Goal: Transaction & Acquisition: Obtain resource

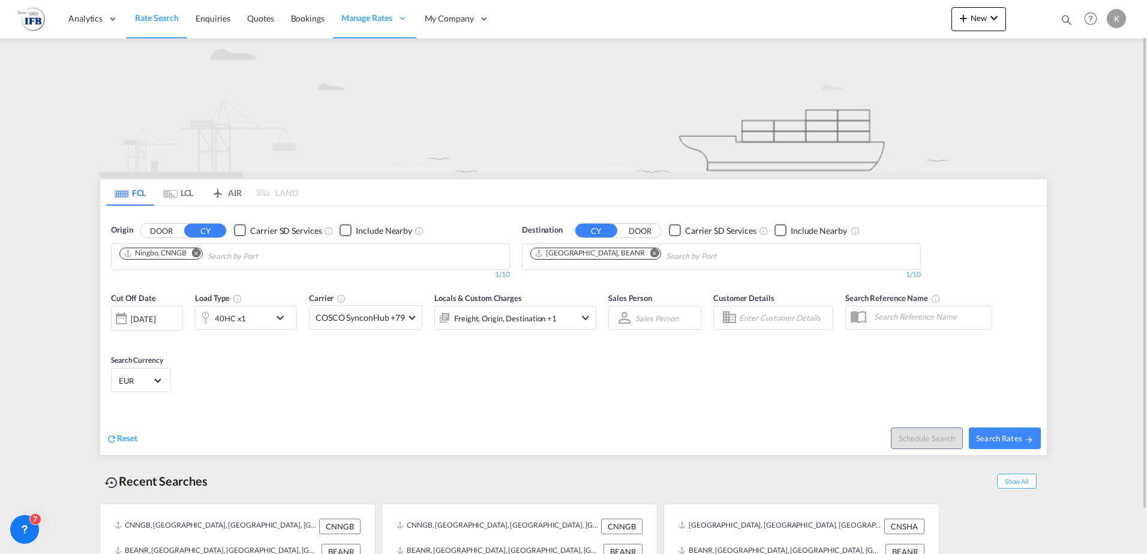
drag, startPoint x: 194, startPoint y: 254, endPoint x: 226, endPoint y: 262, distance: 32.7
click at [194, 254] on md-icon "Remove" at bounding box center [196, 252] width 9 height 9
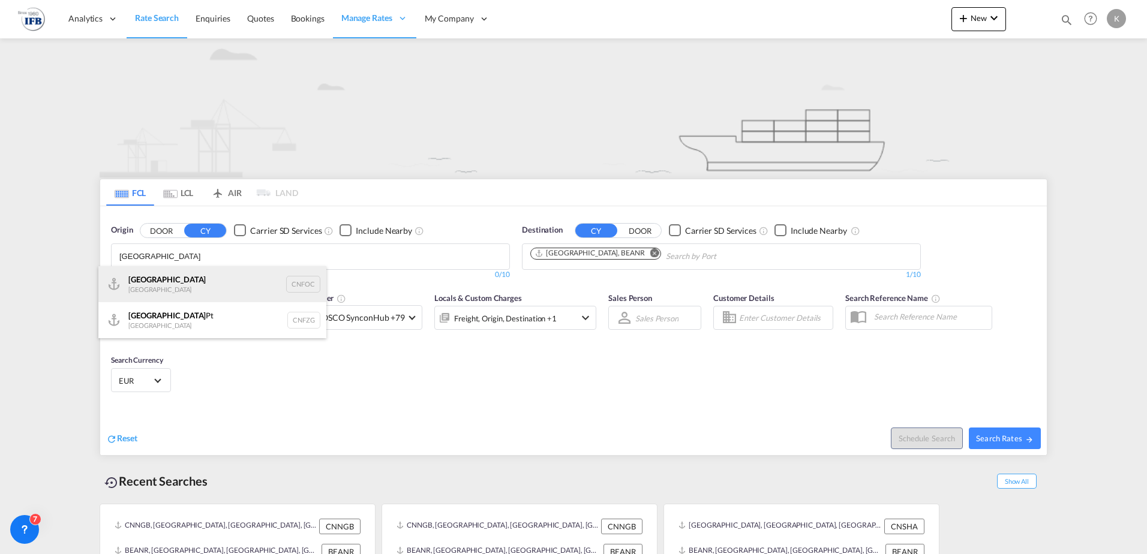
type input "[GEOGRAPHIC_DATA]"
click at [155, 288] on div "Fuzhou [GEOGRAPHIC_DATA] CNFOC" at bounding box center [212, 284] width 228 height 36
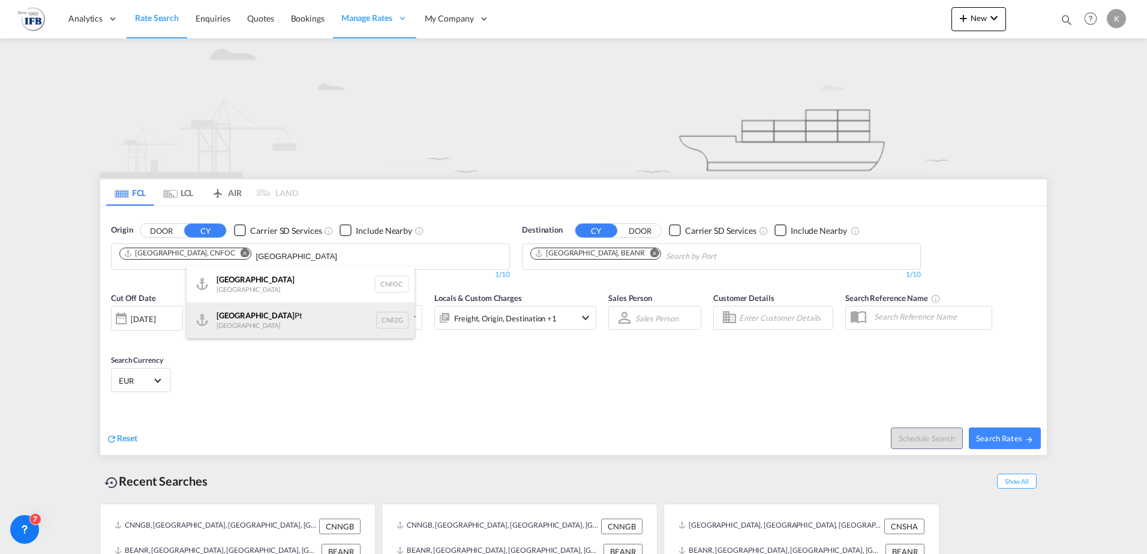
type input "[GEOGRAPHIC_DATA]"
click at [236, 316] on div "Fuzhou Pt [GEOGRAPHIC_DATA] CNFZG" at bounding box center [301, 320] width 228 height 36
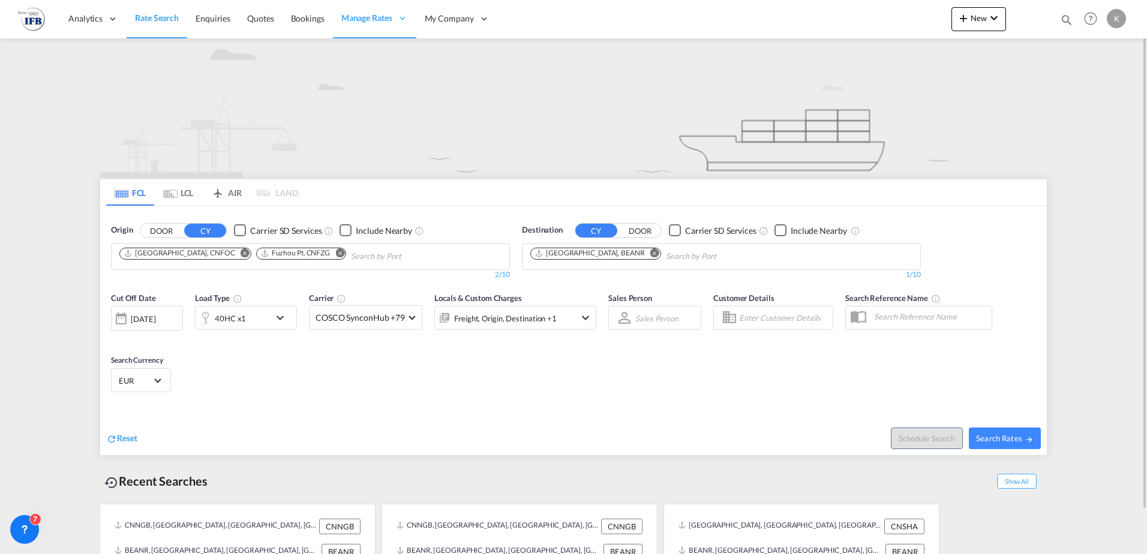
click at [290, 322] on md-icon "icon-chevron-down" at bounding box center [283, 318] width 20 height 14
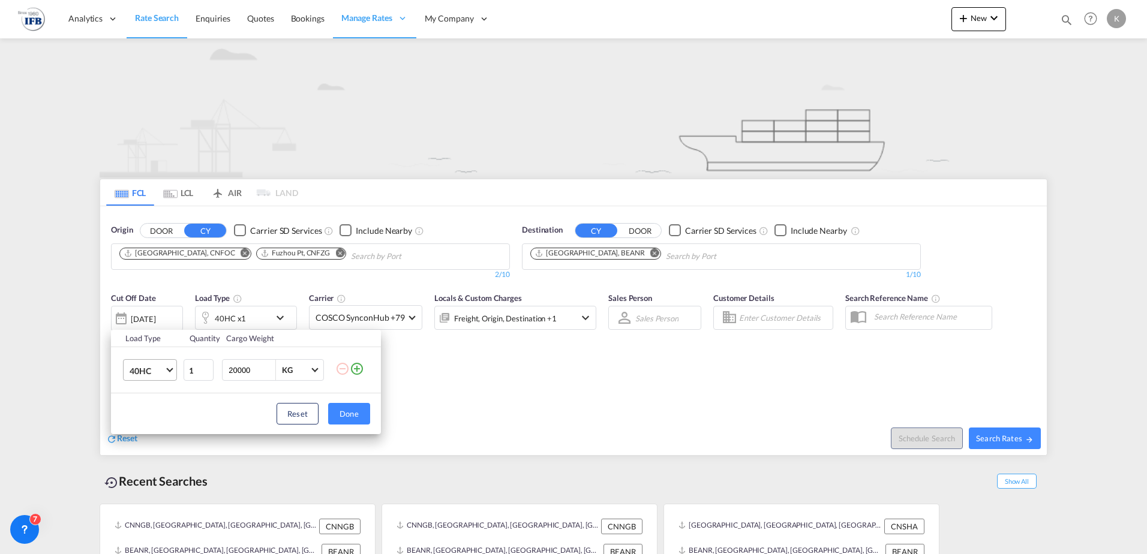
click at [173, 373] on md-select-value "40HC" at bounding box center [152, 370] width 48 height 20
drag, startPoint x: 142, startPoint y: 311, endPoint x: 170, endPoint y: 331, distance: 34.5
click at [142, 311] on div "20GP" at bounding box center [140, 313] width 21 height 12
click at [367, 418] on button "Done" at bounding box center [349, 414] width 42 height 22
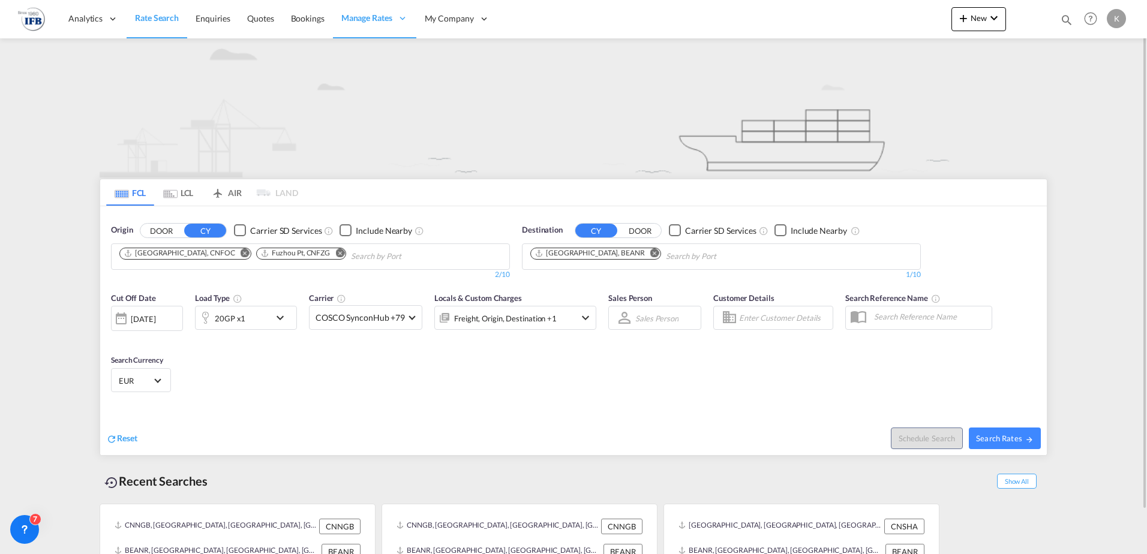
click at [153, 314] on div "[DATE]" at bounding box center [143, 319] width 25 height 11
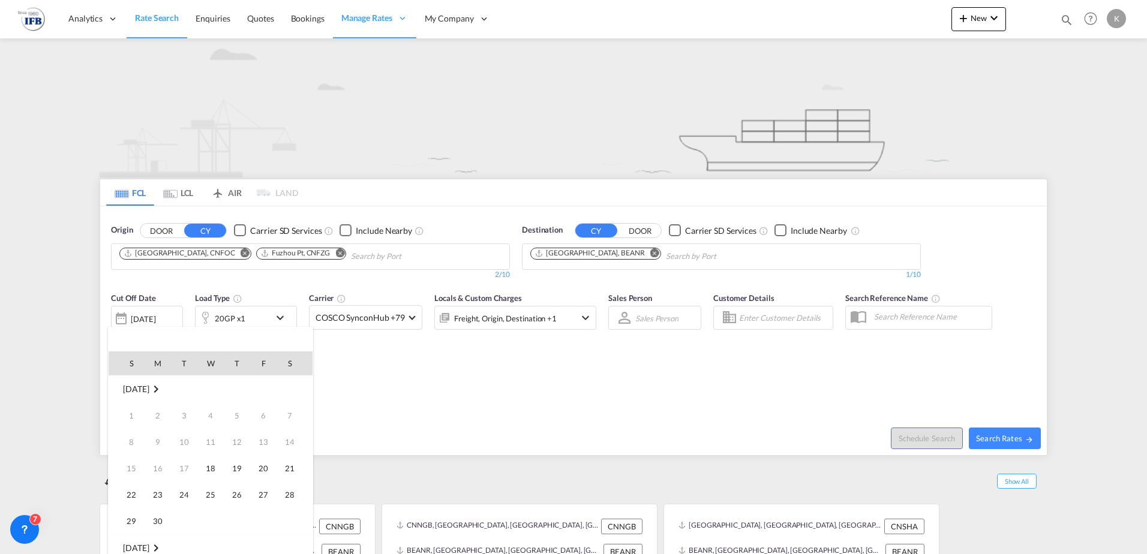
scroll to position [477, 0]
click at [130, 520] on span "28" at bounding box center [131, 521] width 24 height 24
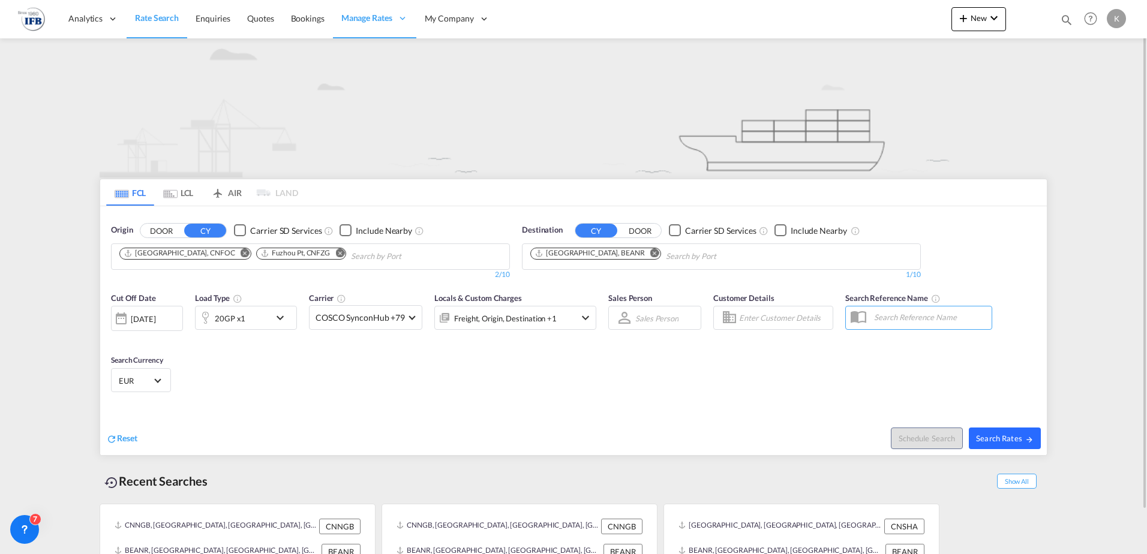
click at [1003, 439] on span "Search Rates" at bounding box center [1005, 439] width 58 height 10
type input "CNFOC,CNFZG to BEANR / [DATE]"
